Goal: Information Seeking & Learning: Find specific fact

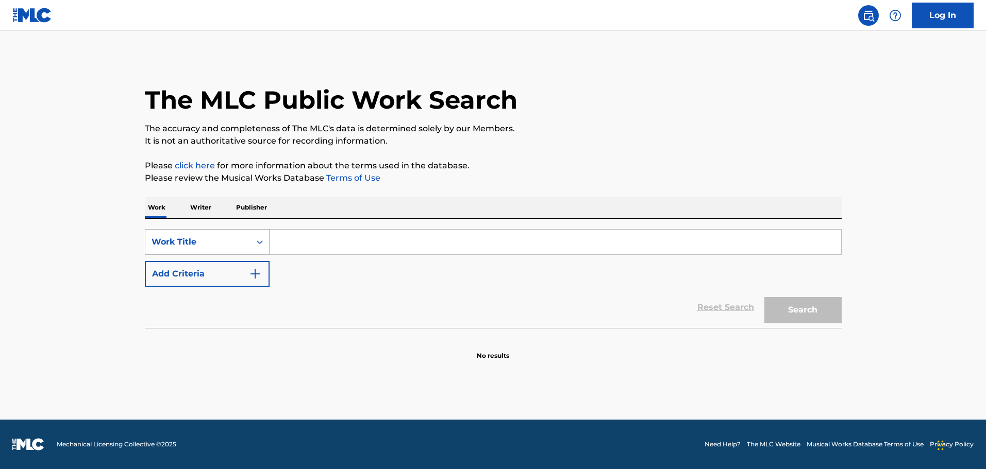
click at [216, 244] on div "Work Title" at bounding box center [197, 242] width 93 height 12
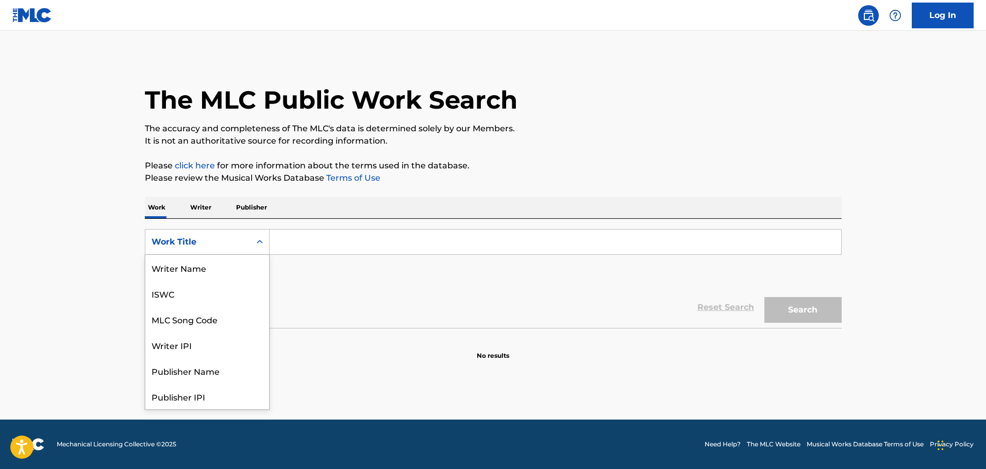
scroll to position [52, 0]
click at [205, 265] on div "MLC Song Code" at bounding box center [207, 268] width 124 height 26
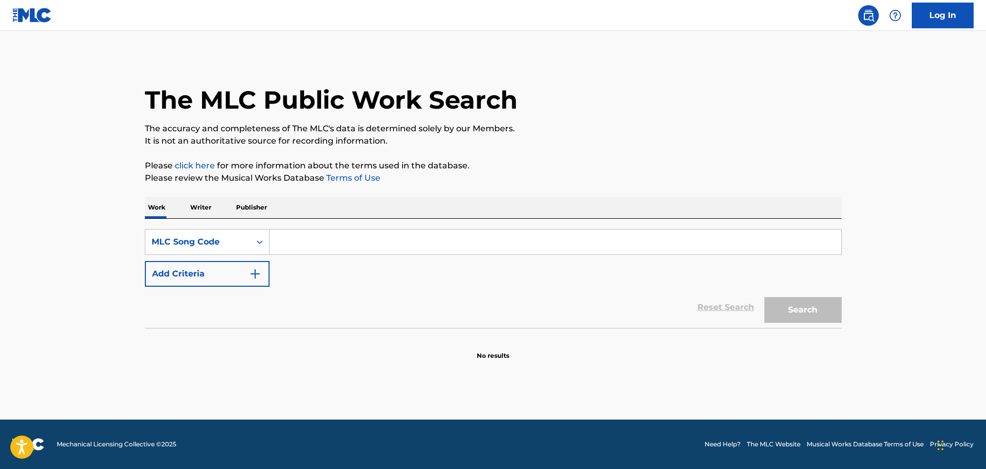
click at [295, 244] on input "Search Form" at bounding box center [554, 242] width 571 height 25
paste input "fb1m1o"
type input "fb1m1o"
click at [784, 305] on button "Search" at bounding box center [802, 310] width 77 height 26
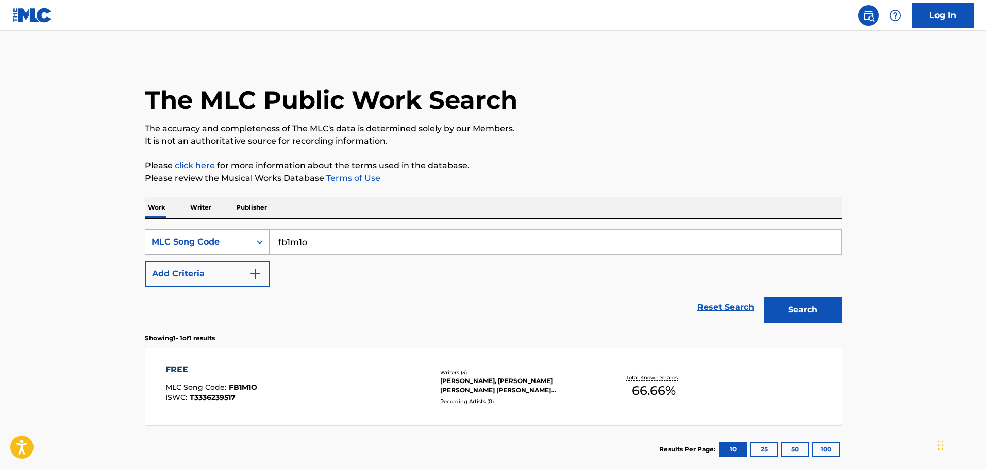
click at [217, 243] on div "MLC Song Code" at bounding box center [197, 242] width 93 height 12
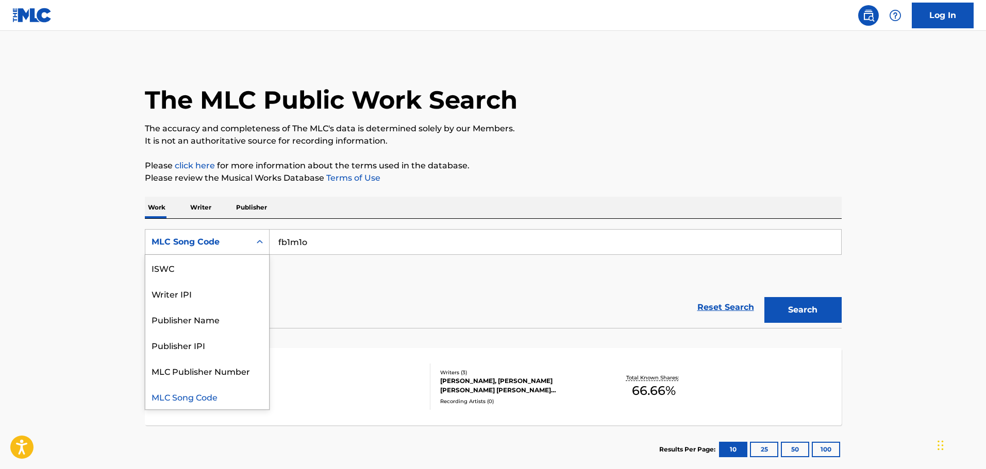
scroll to position [0, 0]
click at [181, 271] on div "Work Title" at bounding box center [207, 268] width 124 height 26
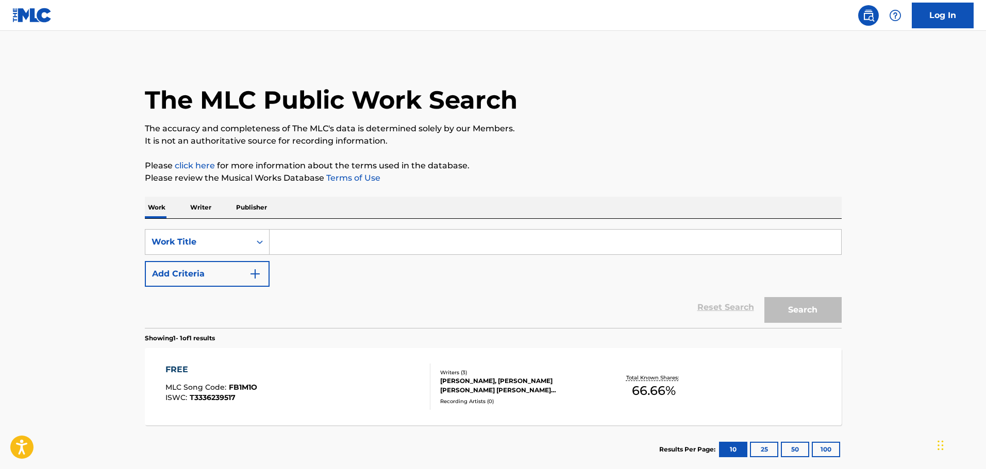
click at [285, 246] on input "Search Form" at bounding box center [554, 242] width 571 height 25
type input "Free"
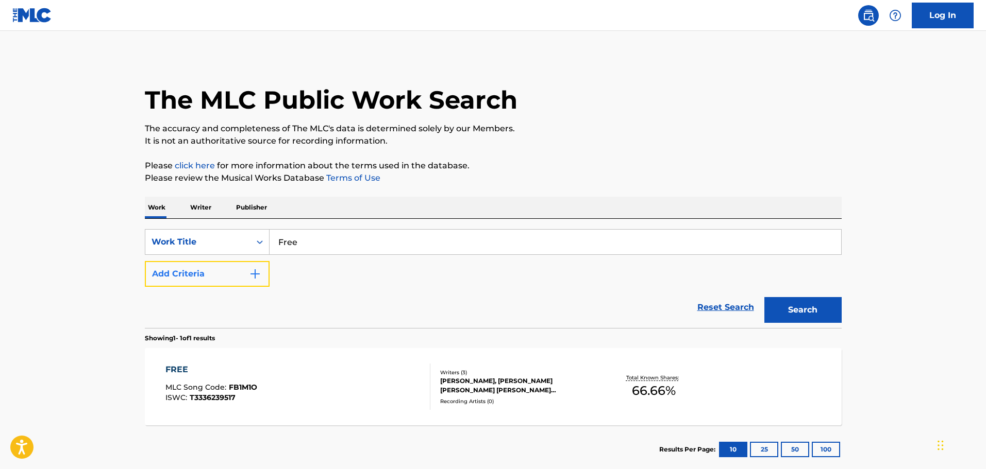
click at [254, 275] on img "Search Form" at bounding box center [255, 274] width 12 height 12
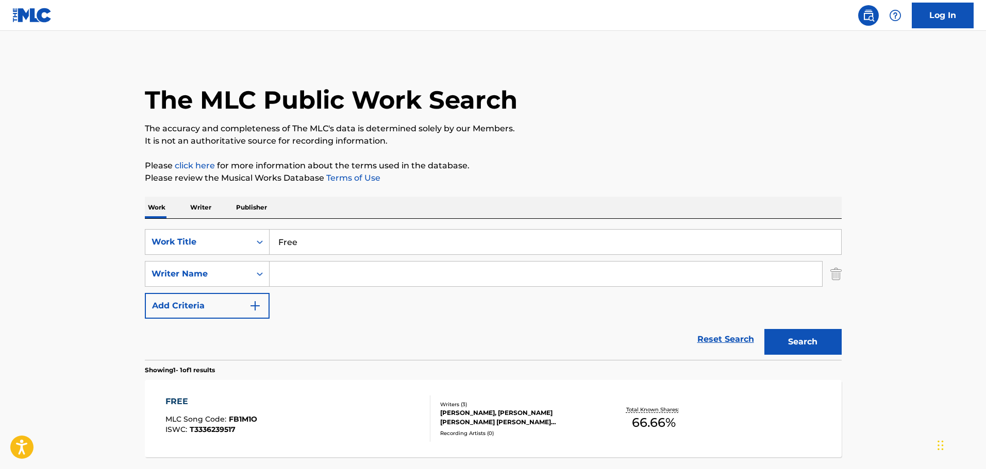
click at [319, 280] on input "Search Form" at bounding box center [545, 274] width 552 height 25
type input "sonnenblick"
click at [764, 329] on button "Search" at bounding box center [802, 342] width 77 height 26
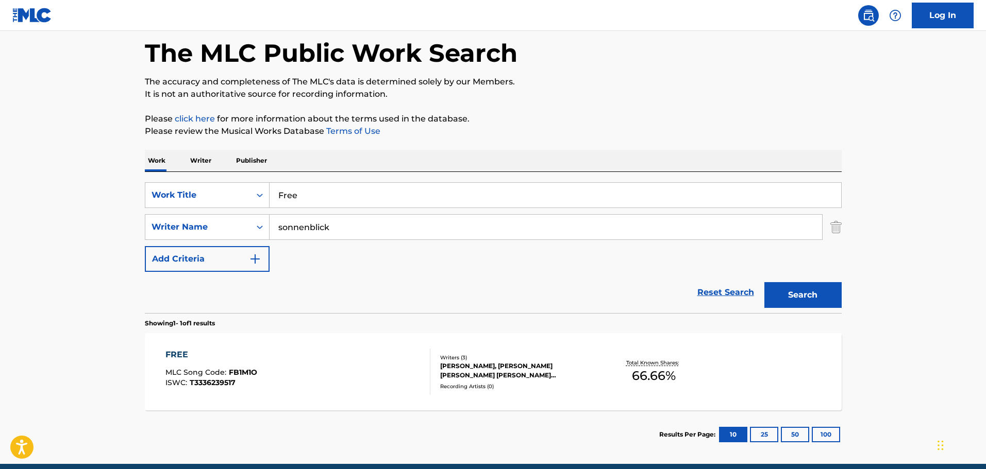
scroll to position [91, 0]
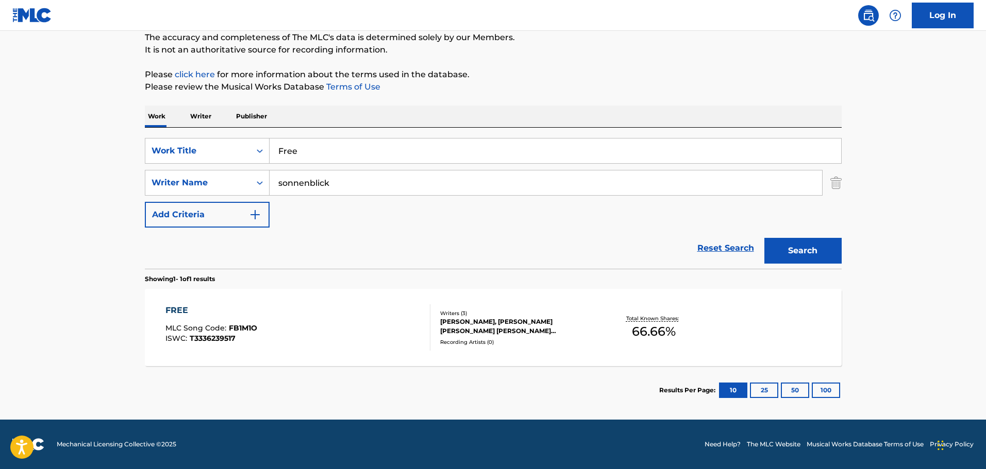
click at [358, 324] on div "FREE MLC Song Code : FB1M1O ISWC : T3336239517" at bounding box center [297, 327] width 265 height 46
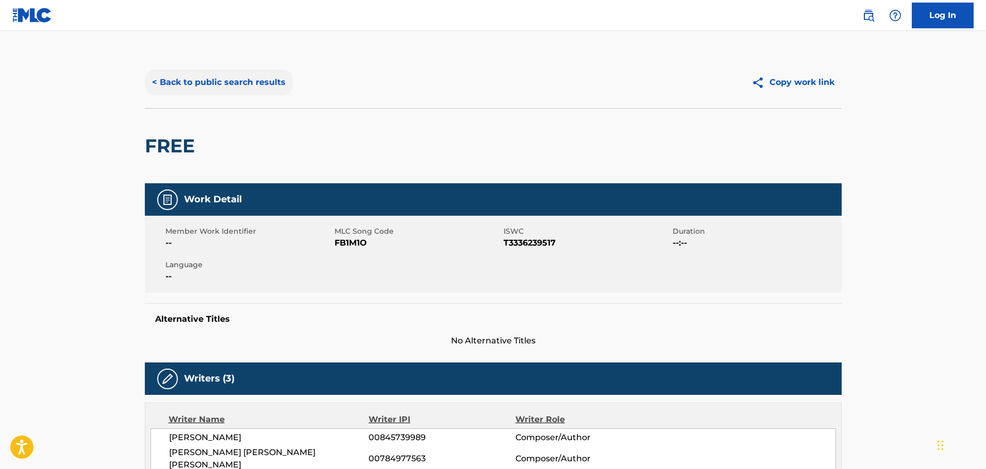
click at [161, 82] on button "< Back to public search results" at bounding box center [219, 83] width 148 height 26
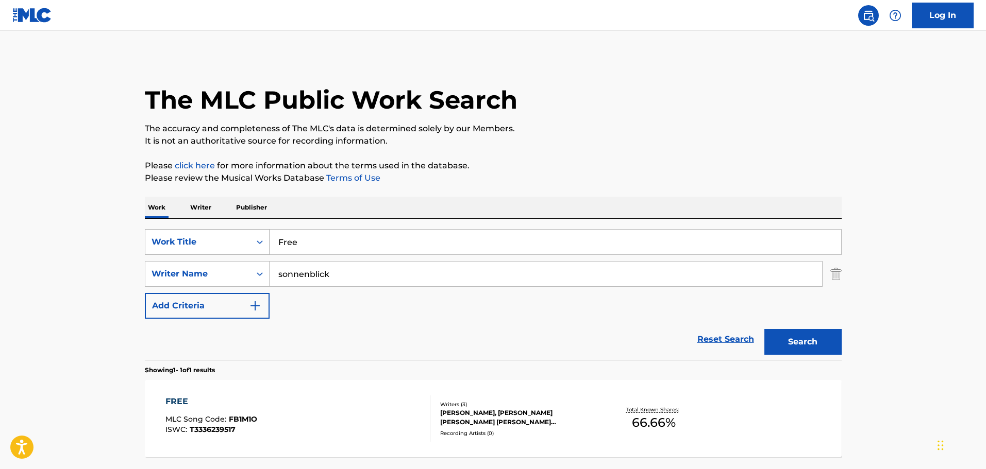
click at [223, 239] on div "Work Title" at bounding box center [197, 242] width 93 height 12
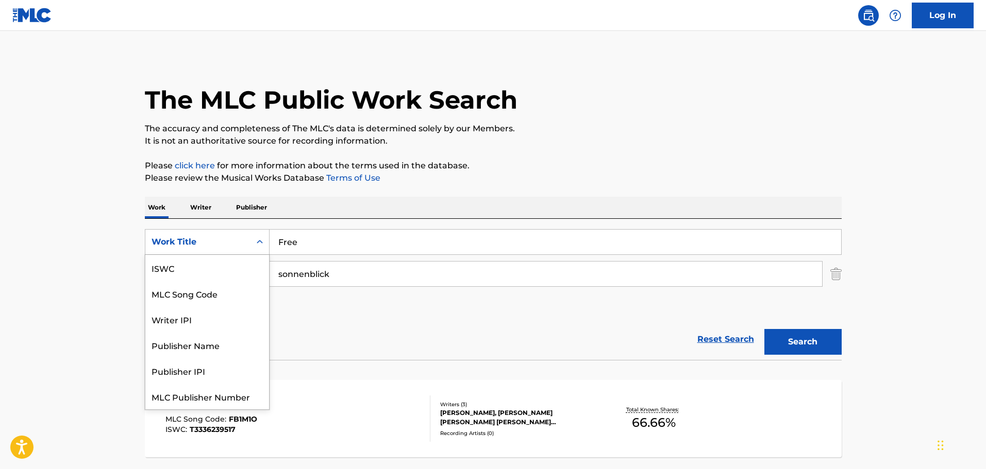
scroll to position [26, 0]
click at [193, 268] on div "MLC Song Code" at bounding box center [207, 268] width 124 height 26
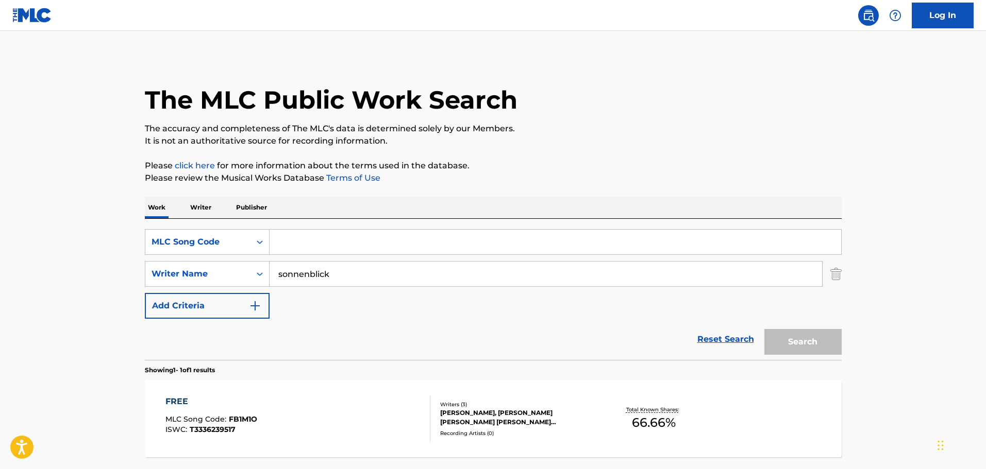
click at [292, 252] on input "Search Form" at bounding box center [554, 242] width 571 height 25
paste input "A76368"
type input "A76368"
click at [293, 279] on input "sonnenblick" at bounding box center [545, 274] width 552 height 25
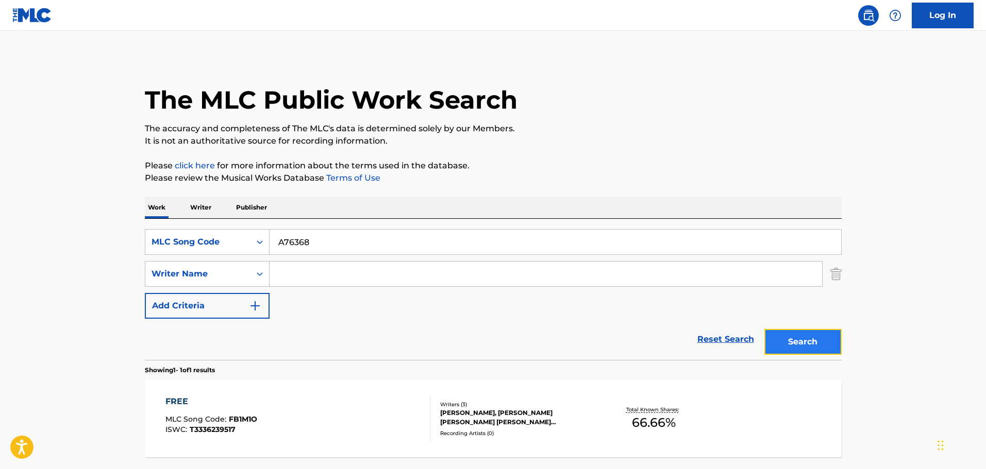
click at [807, 335] on button "Search" at bounding box center [802, 342] width 77 height 26
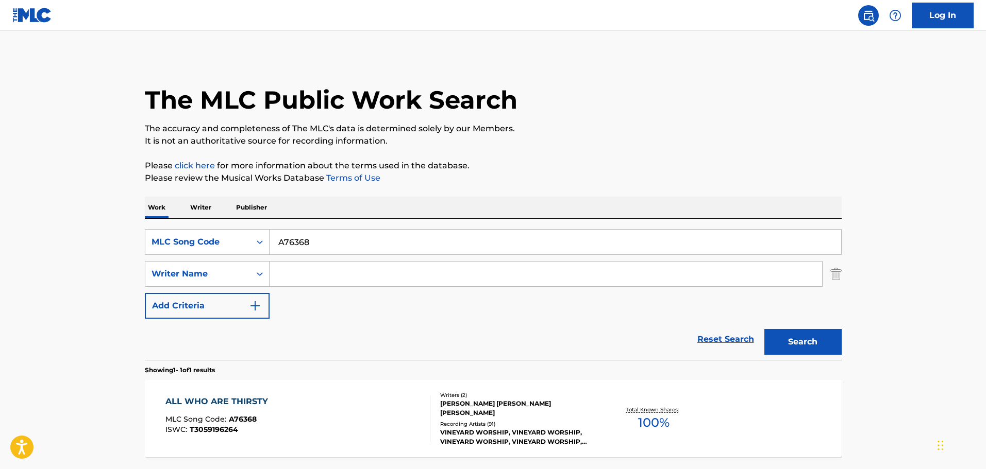
click at [408, 393] on div "ALL WHO ARE THIRSTY MLC Song Code : A76368 ISWC : T3059196264 Writers ( 2 ) [PE…" at bounding box center [493, 418] width 697 height 77
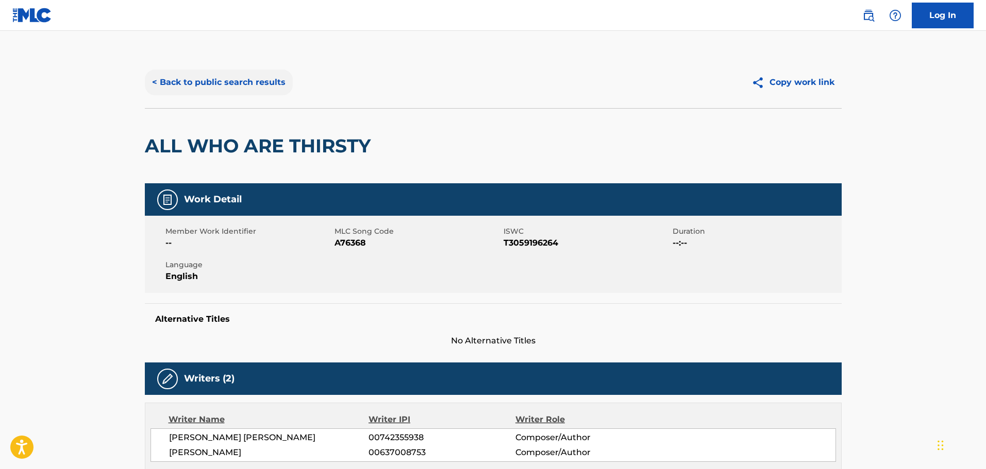
click at [221, 89] on button "< Back to public search results" at bounding box center [219, 83] width 148 height 26
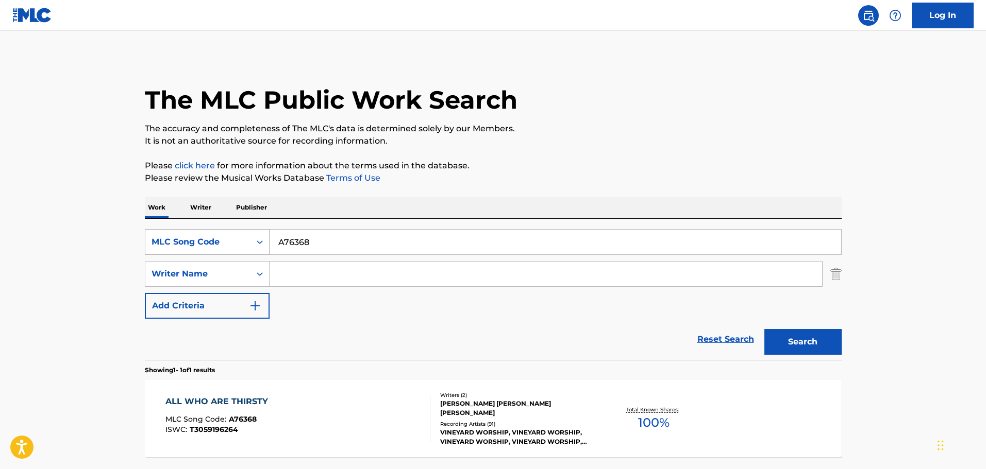
drag, startPoint x: 314, startPoint y: 246, endPoint x: 225, endPoint y: 244, distance: 88.6
click at [225, 244] on div "SearchWithCriteriabe832f1c-6174-4b19-b2d1-6b9ba428dceb MLC Song Code A76368" at bounding box center [493, 242] width 697 height 26
paste input "mb4j47"
click at [792, 343] on button "Search" at bounding box center [802, 342] width 77 height 26
drag, startPoint x: 330, startPoint y: 240, endPoint x: 179, endPoint y: 238, distance: 150.5
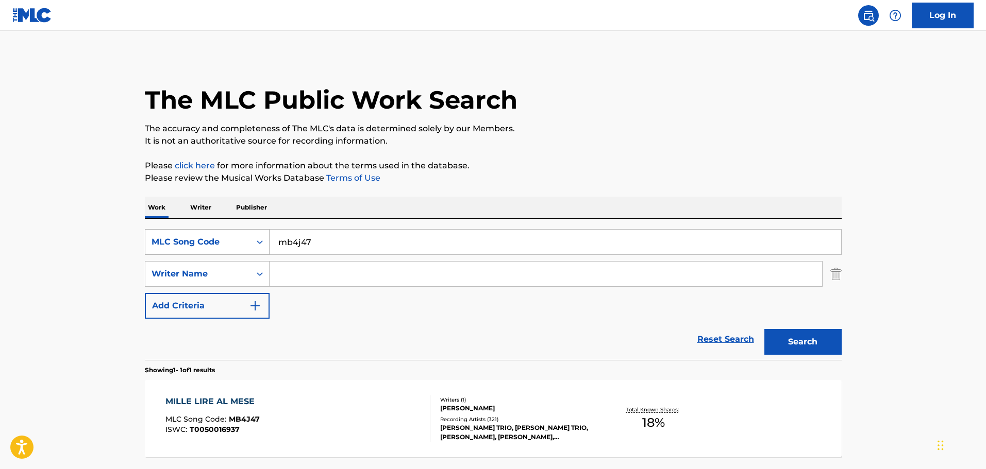
click at [179, 239] on div "SearchWithCriteriabe832f1c-6174-4b19-b2d1-6b9ba428dceb MLC Song Code mb4j47" at bounding box center [493, 242] width 697 height 26
paste input "sc44di"
click at [837, 354] on button "Search" at bounding box center [802, 342] width 77 height 26
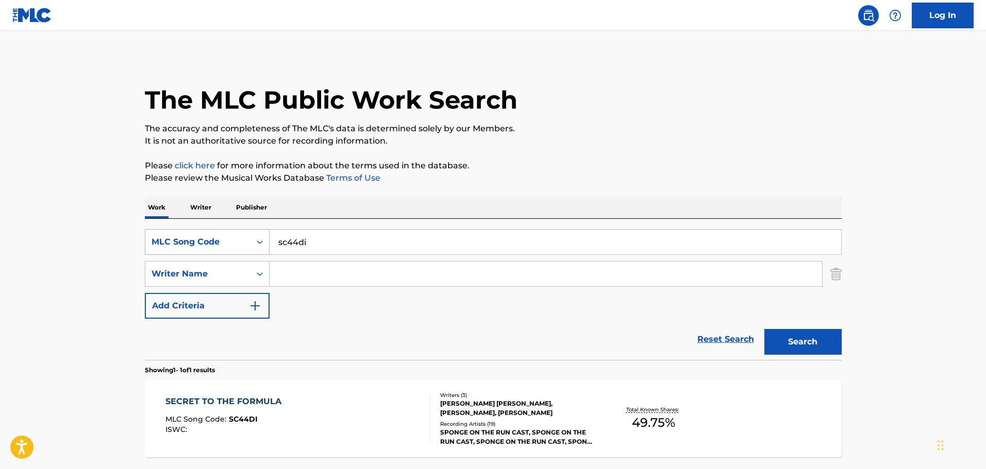
drag, startPoint x: 314, startPoint y: 242, endPoint x: 194, endPoint y: 231, distance: 120.5
click at [191, 238] on div "SearchWithCriteriabe832f1c-6174-4b19-b2d1-6b9ba428dceb MLC Song Code sc44di" at bounding box center [493, 242] width 697 height 26
paste input "fb11ck"
type input "fb11ck"
click at [798, 337] on button "Search" at bounding box center [802, 342] width 77 height 26
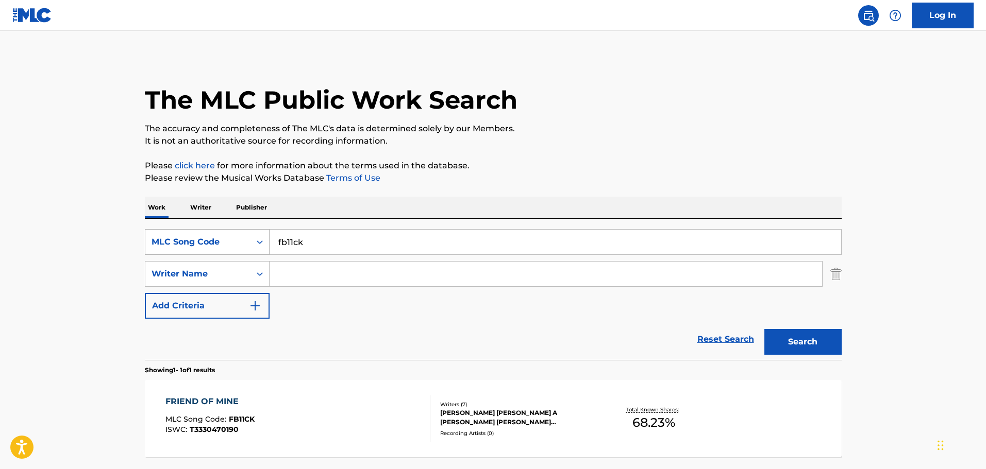
click at [254, 248] on div "Search Form" at bounding box center [259, 242] width 19 height 19
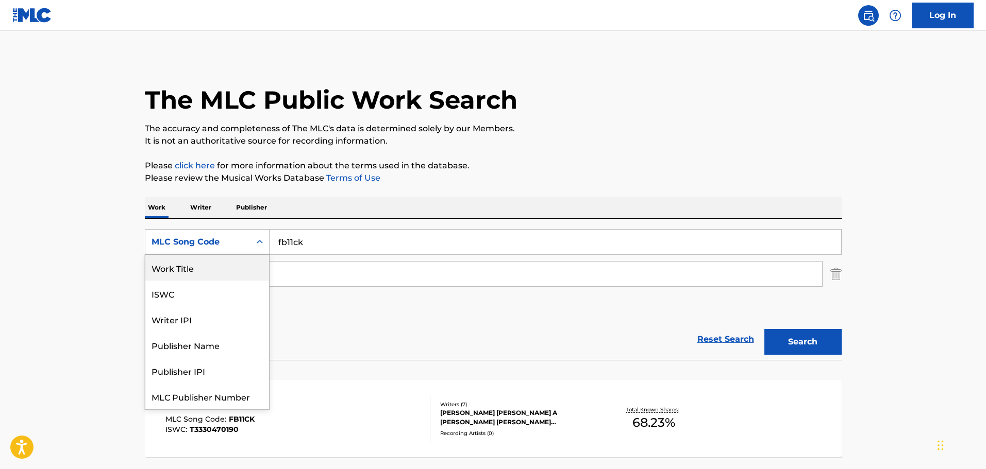
click at [209, 273] on div "Work Title" at bounding box center [207, 268] width 124 height 26
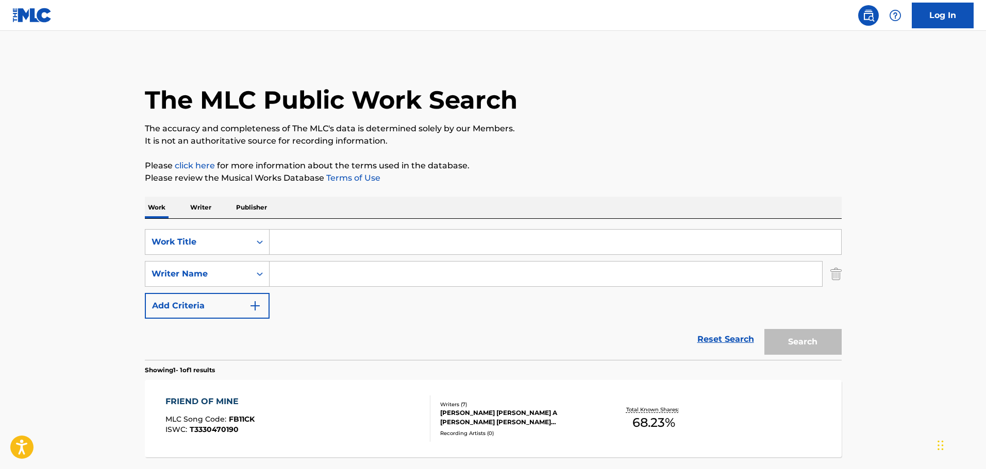
click at [301, 248] on input "Search Form" at bounding box center [554, 242] width 571 height 25
type input "takedown"
type input "fontana"
click at [764, 329] on button "Search" at bounding box center [802, 342] width 77 height 26
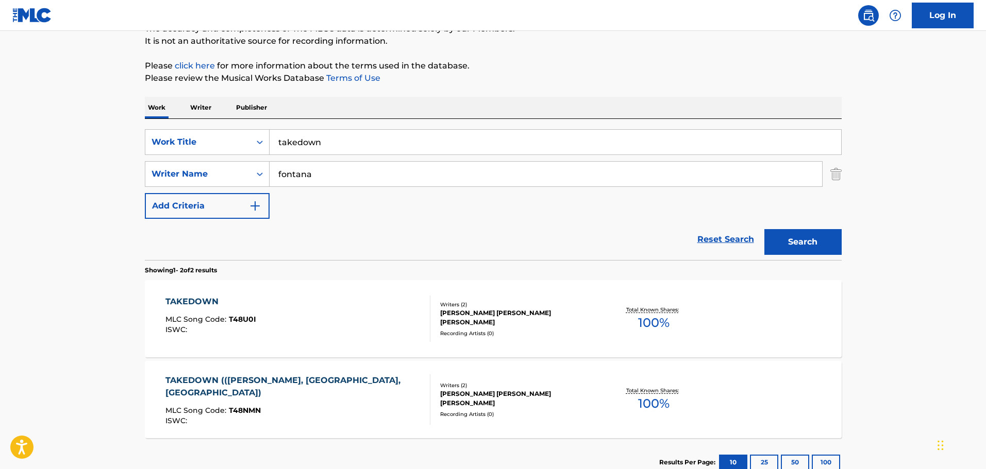
scroll to position [155, 0]
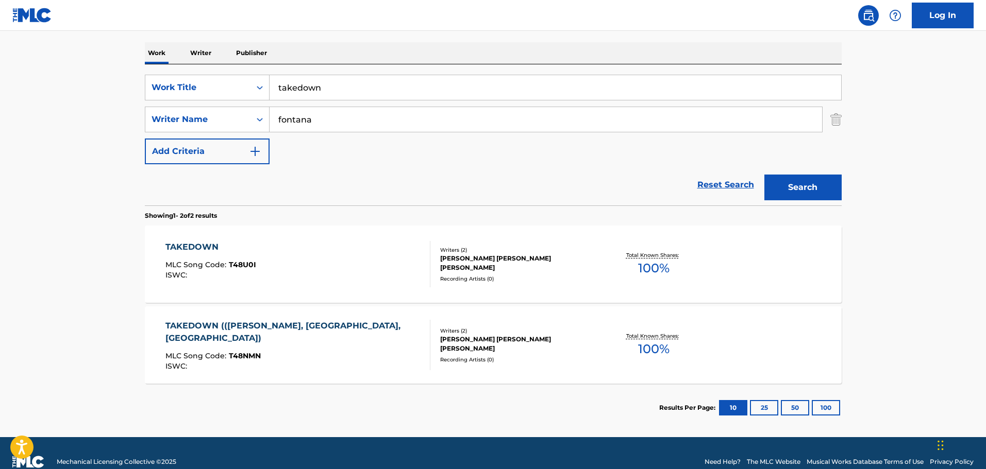
click at [367, 282] on div "TAKEDOWN MLC Song Code : T48U0I ISWC :" at bounding box center [297, 264] width 265 height 46
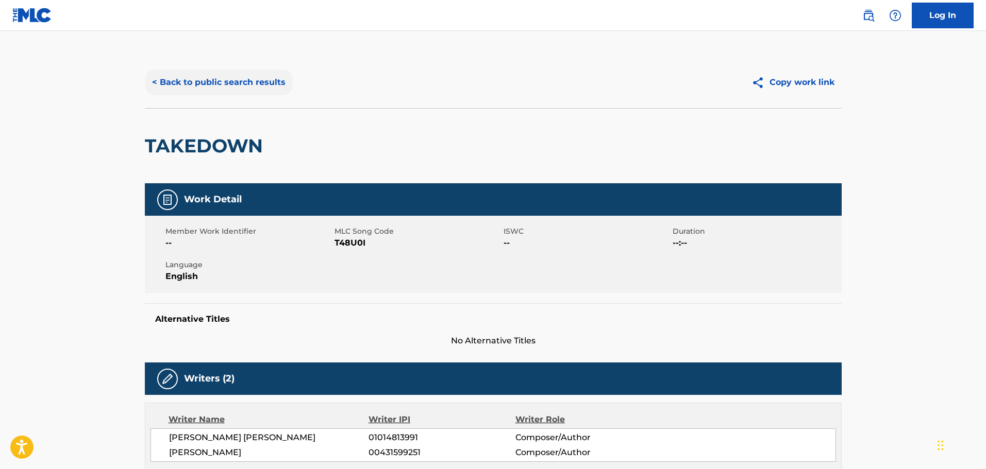
click at [207, 90] on button "< Back to public search results" at bounding box center [219, 83] width 148 height 26
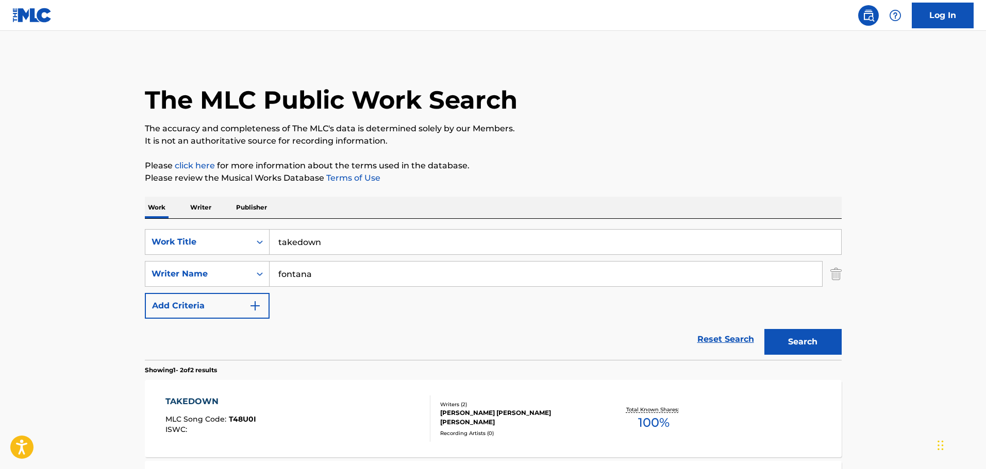
scroll to position [113, 0]
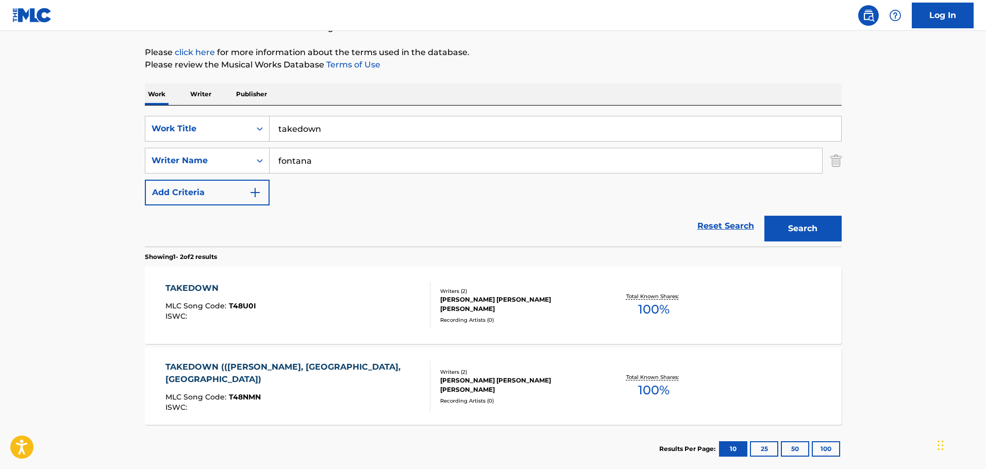
click at [402, 404] on div "TAKEDOWN (([PERSON_NAME], JIHYO, CHAEYOUNG) MLC Song Code : T48NMN ISWC :" at bounding box center [297, 386] width 265 height 50
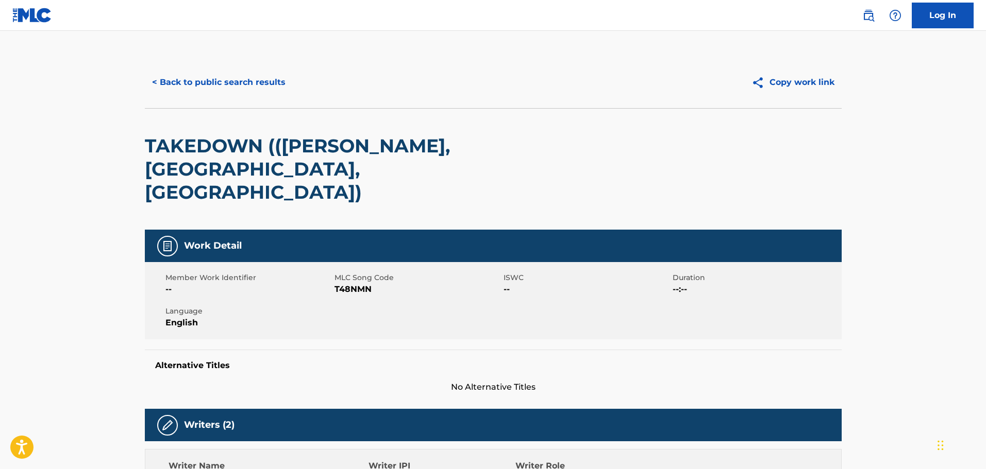
click at [351, 283] on span "T48NMN" at bounding box center [417, 289] width 166 height 12
copy span "T48NMN"
click at [199, 77] on button "< Back to public search results" at bounding box center [219, 83] width 148 height 26
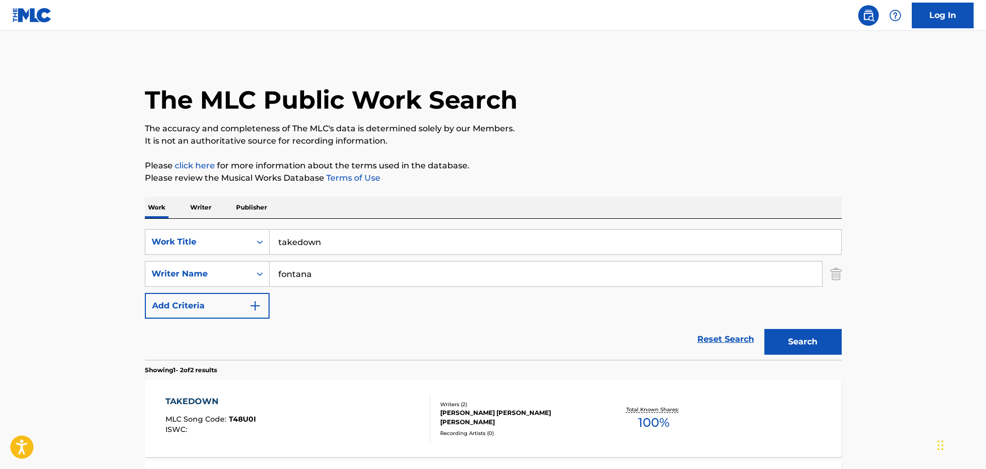
scroll to position [113, 0]
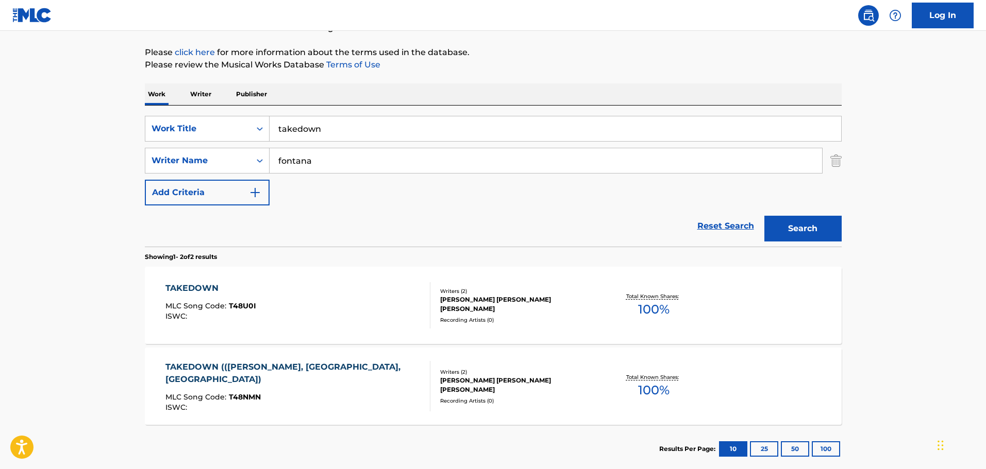
click at [346, 312] on div "TAKEDOWN MLC Song Code : T48U0I ISWC :" at bounding box center [297, 305] width 265 height 46
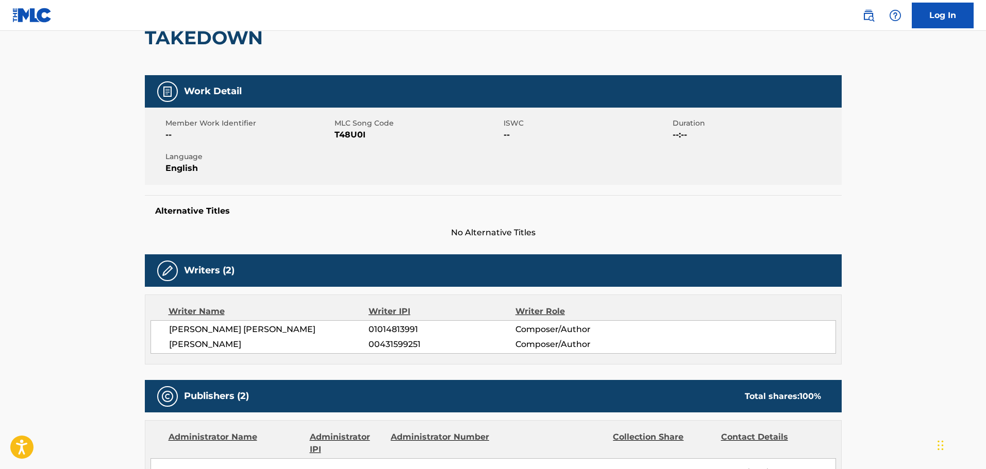
scroll to position [103, 0]
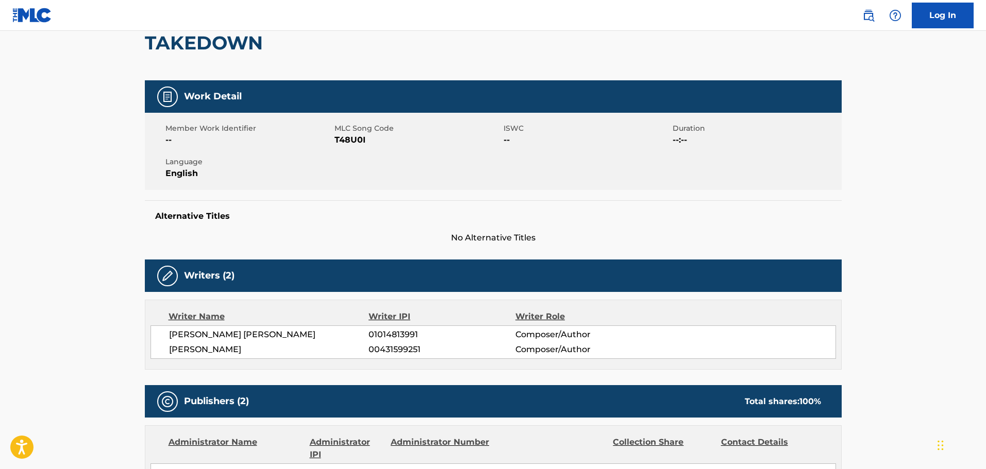
click at [351, 143] on span "T48U0I" at bounding box center [417, 140] width 166 height 12
copy span "T48U0I"
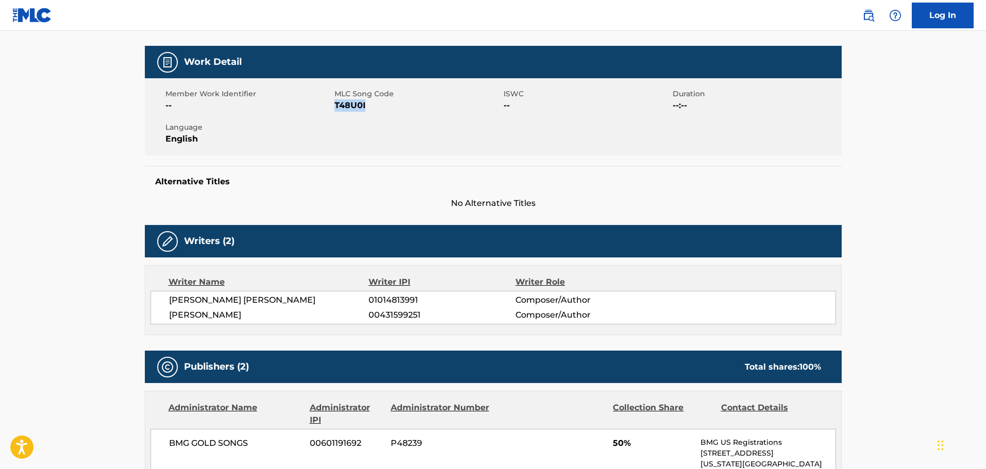
scroll to position [155, 0]
